Goal: Find specific page/section: Find specific page/section

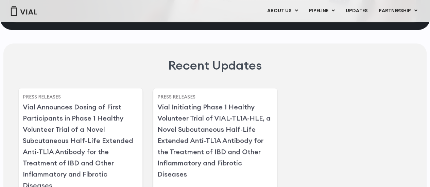
scroll to position [1577, 0]
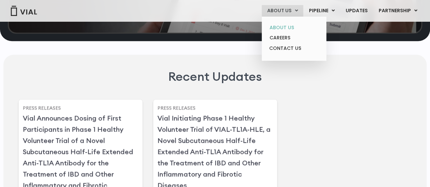
click at [291, 26] on link "ABOUT US" at bounding box center [293, 27] width 59 height 11
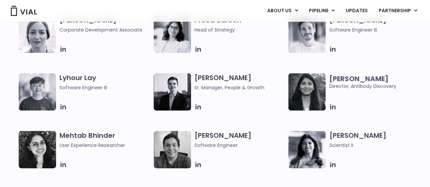
scroll to position [983, 0]
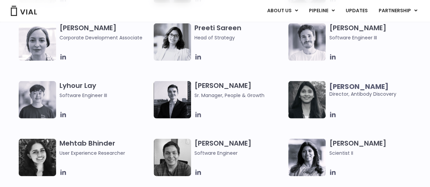
click at [198, 116] on icon at bounding box center [197, 114] width 7 height 7
drag, startPoint x: 265, startPoint y: 96, endPoint x: 194, endPoint y: 98, distance: 70.7
click at [194, 98] on span "Sr. Manager, People & Growth" at bounding box center [239, 95] width 91 height 7
copy span "Sr. Manager, People & Growth"
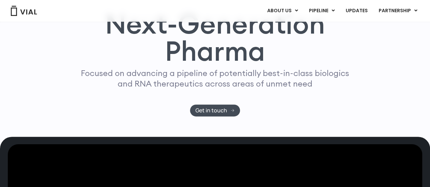
scroll to position [9, 0]
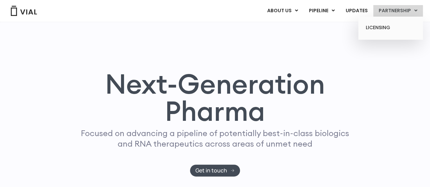
click at [415, 11] on icon at bounding box center [415, 10] width 3 height 5
click at [382, 30] on link "LICENSING" at bounding box center [390, 27] width 59 height 11
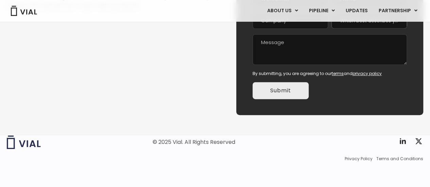
scroll to position [122, 0]
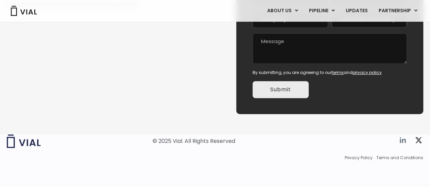
click at [403, 140] on icon at bounding box center [403, 140] width 6 height 6
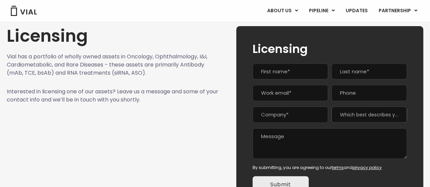
scroll to position [26, 0]
